Goal: Find contact information: Obtain details needed to contact an individual or organization

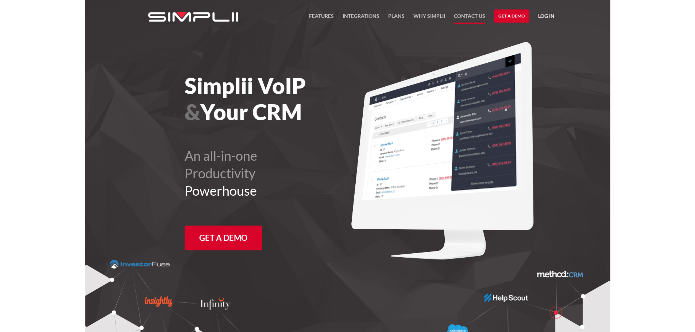
click at [469, 13] on link "Contact US" at bounding box center [469, 18] width 31 height 12
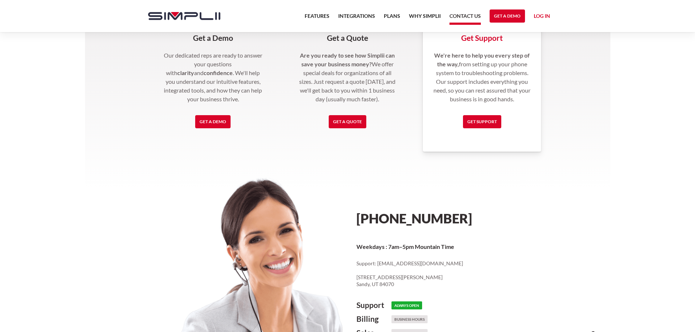
scroll to position [340, 0]
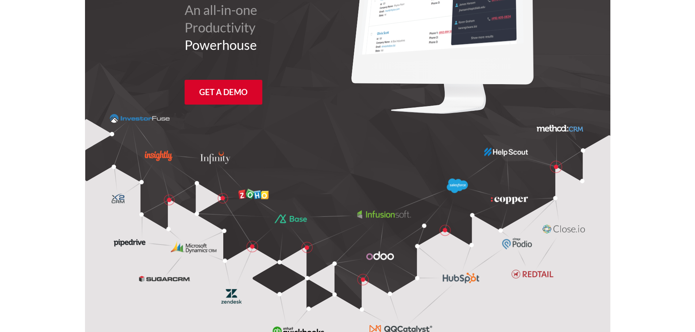
scroll to position [2083, 0]
